Goal: Navigation & Orientation: Find specific page/section

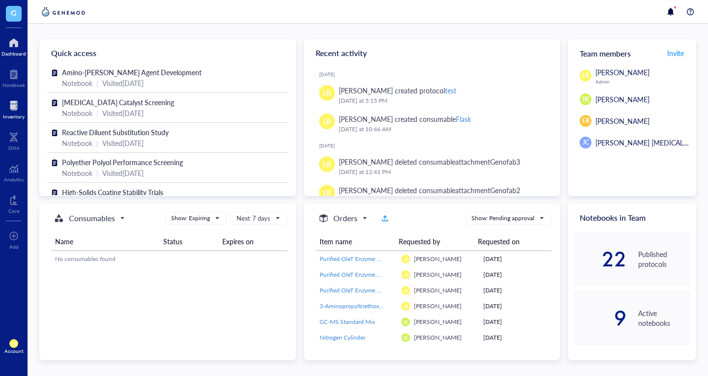
click at [20, 106] on div at bounding box center [14, 106] width 22 height 16
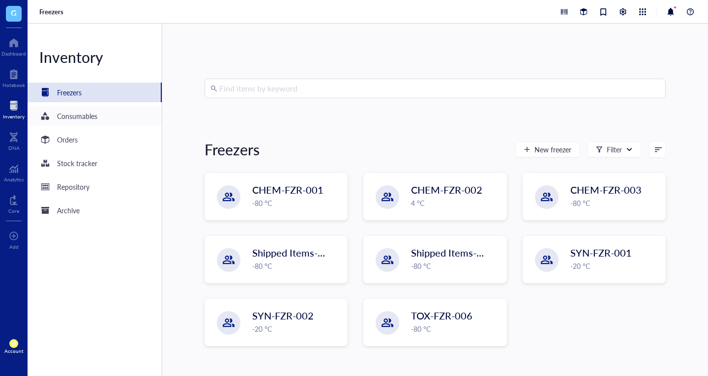
click at [109, 113] on div "Consumables" at bounding box center [95, 116] width 134 height 20
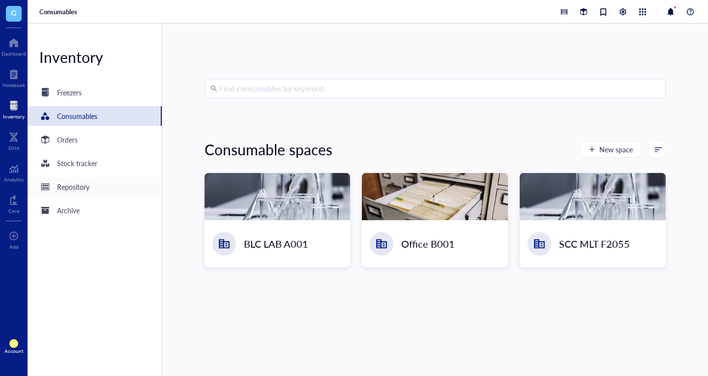
click at [105, 194] on div "Repository" at bounding box center [95, 187] width 134 height 20
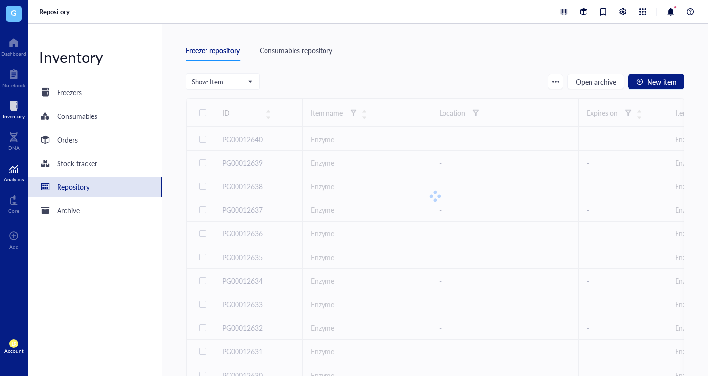
click at [20, 170] on div at bounding box center [14, 169] width 20 height 16
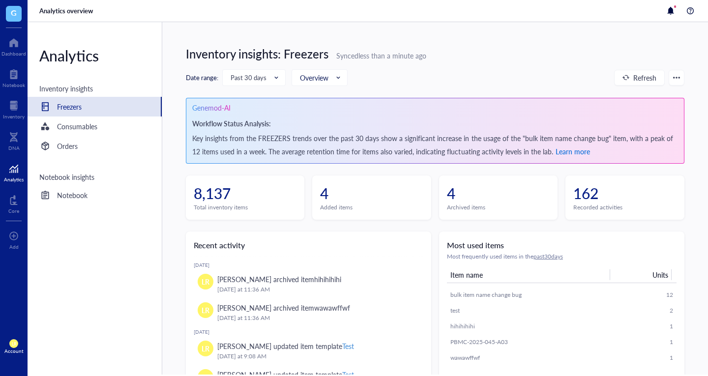
click at [585, 152] on span "Learn more" at bounding box center [573, 152] width 34 height 10
